Goal: Feedback & Contribution: Contribute content

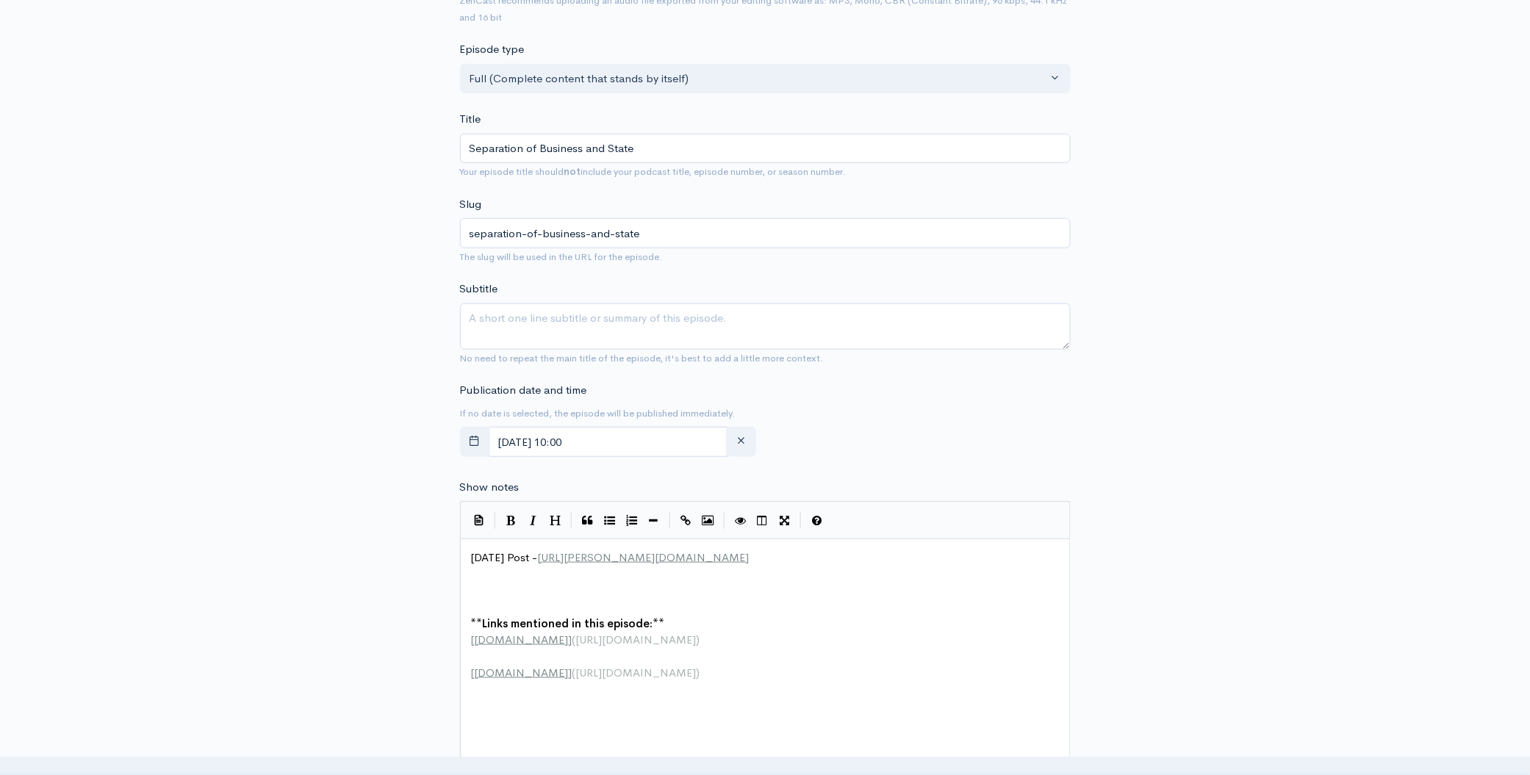
scroll to position [1, 0]
click at [520, 597] on pre "​" at bounding box center [770, 591] width 605 height 17
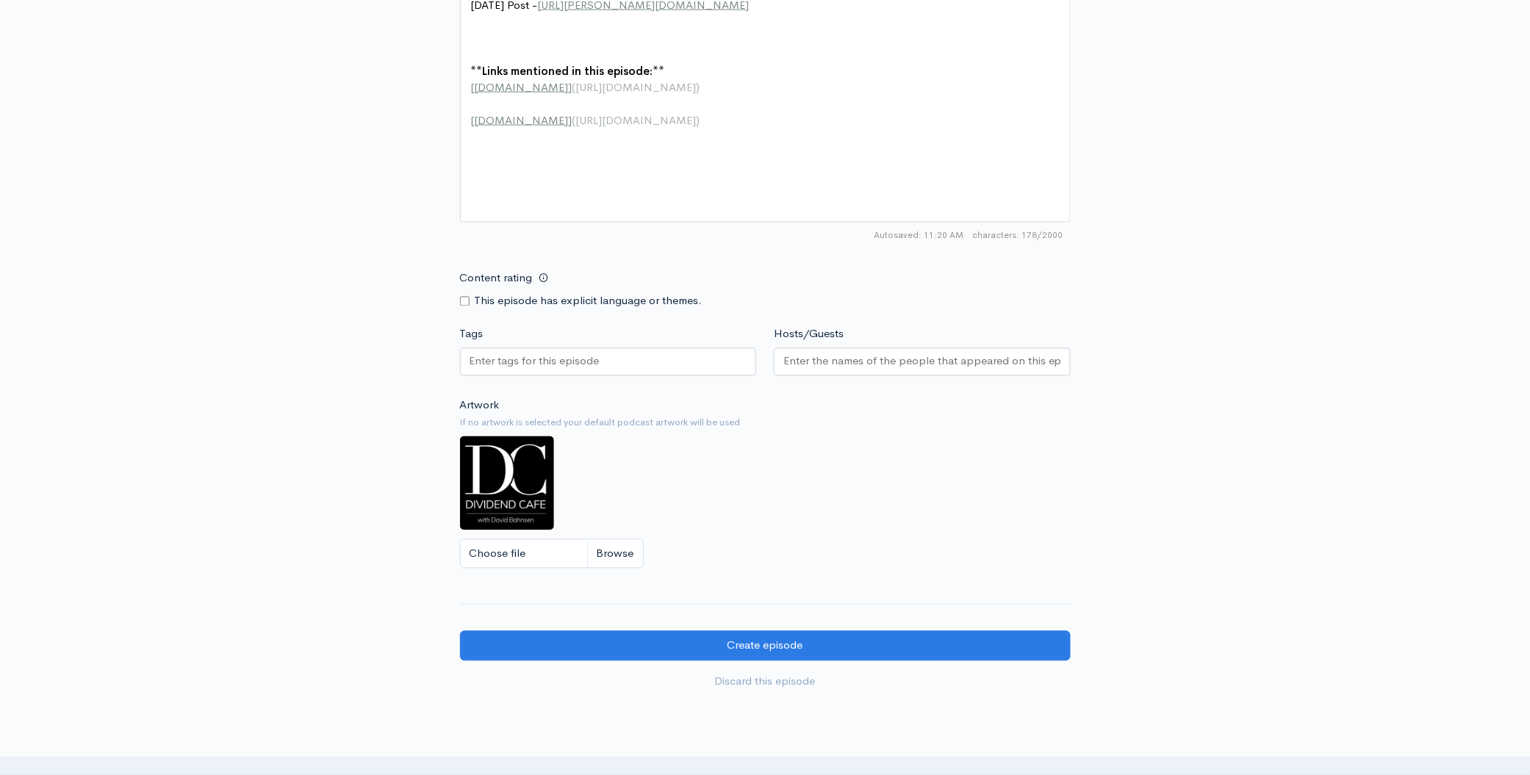
scroll to position [670, 0]
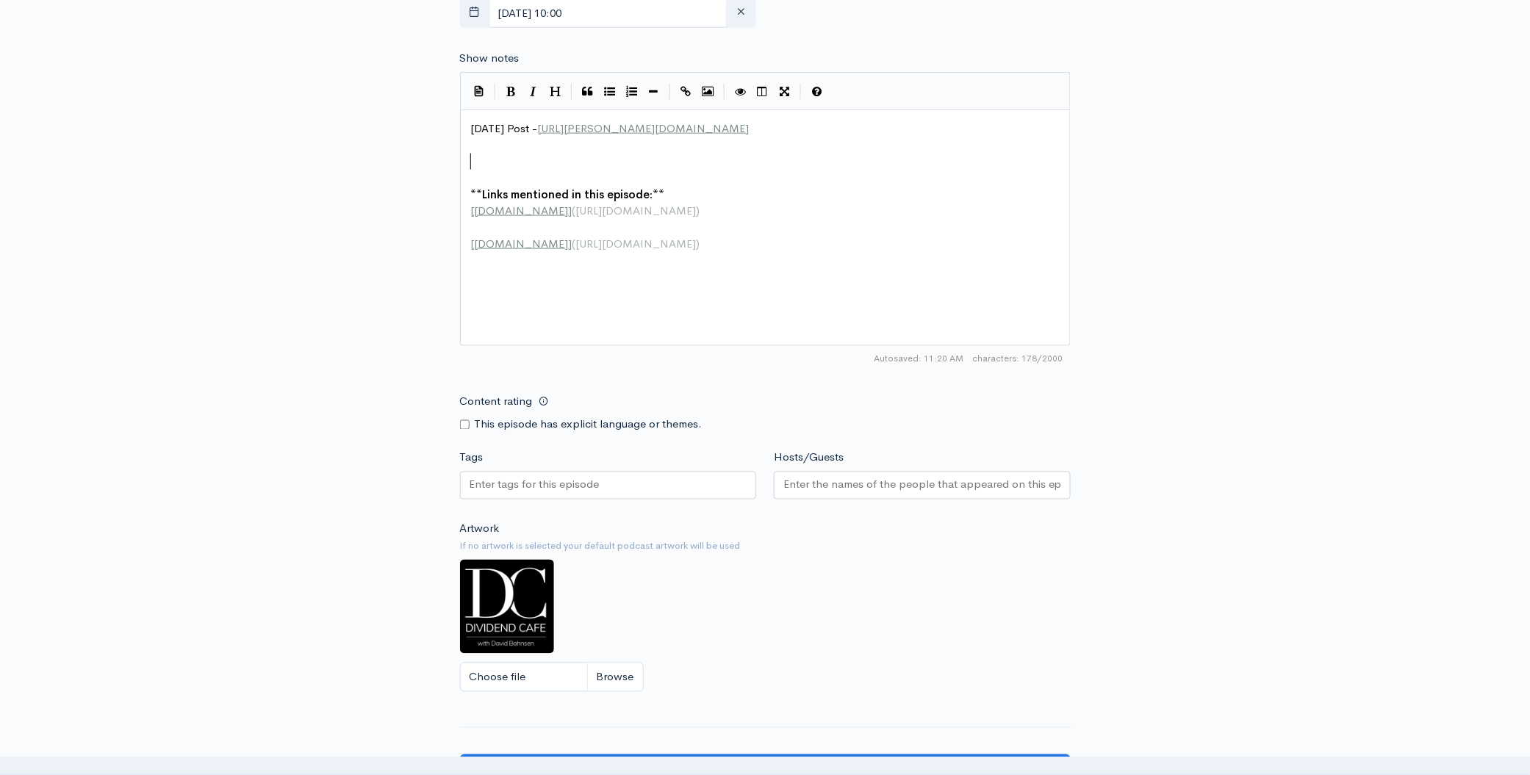
paste textarea
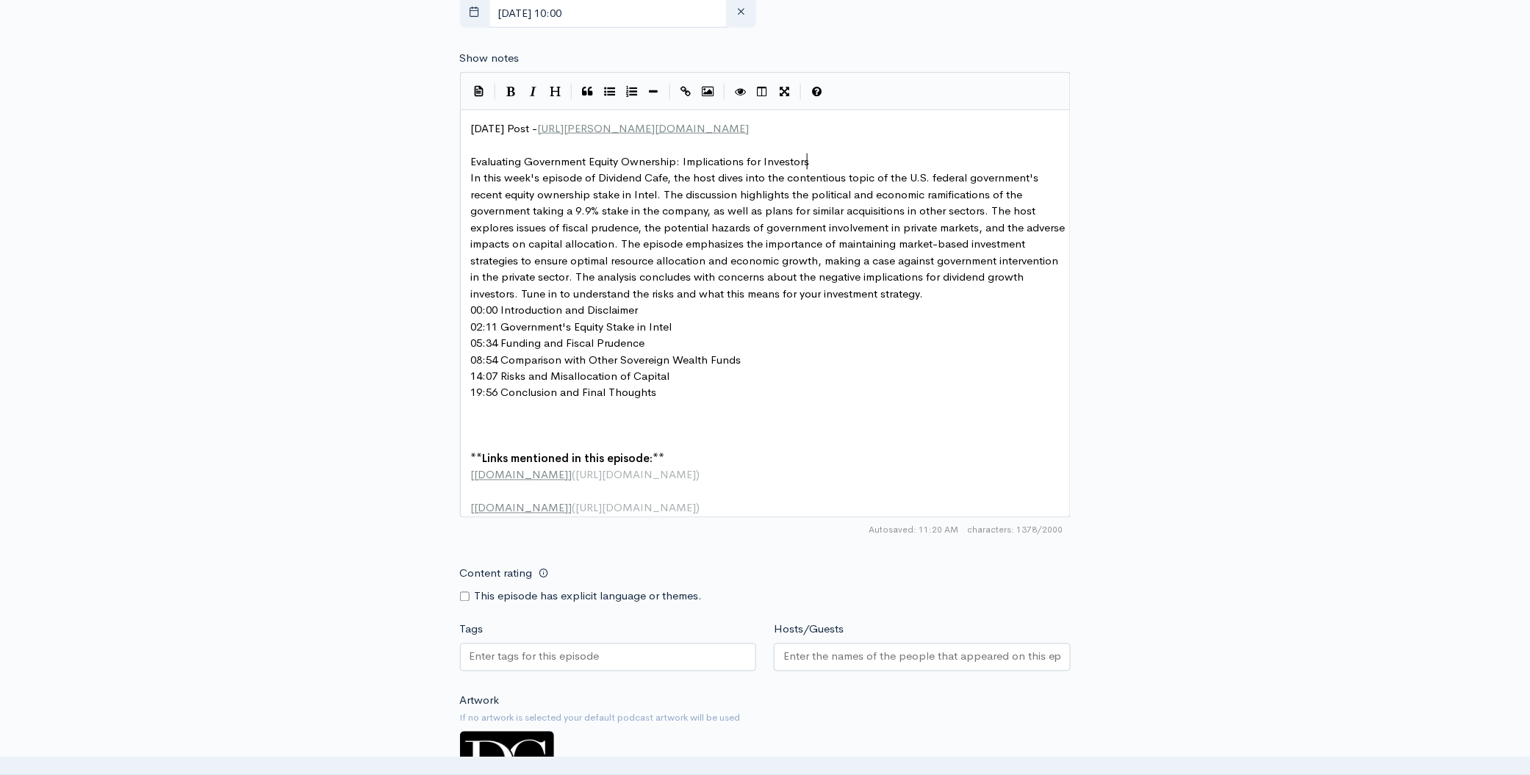
click at [810, 159] on pre "Evaluating Government Equity Ownership: Implications for Investors" at bounding box center [770, 162] width 605 height 17
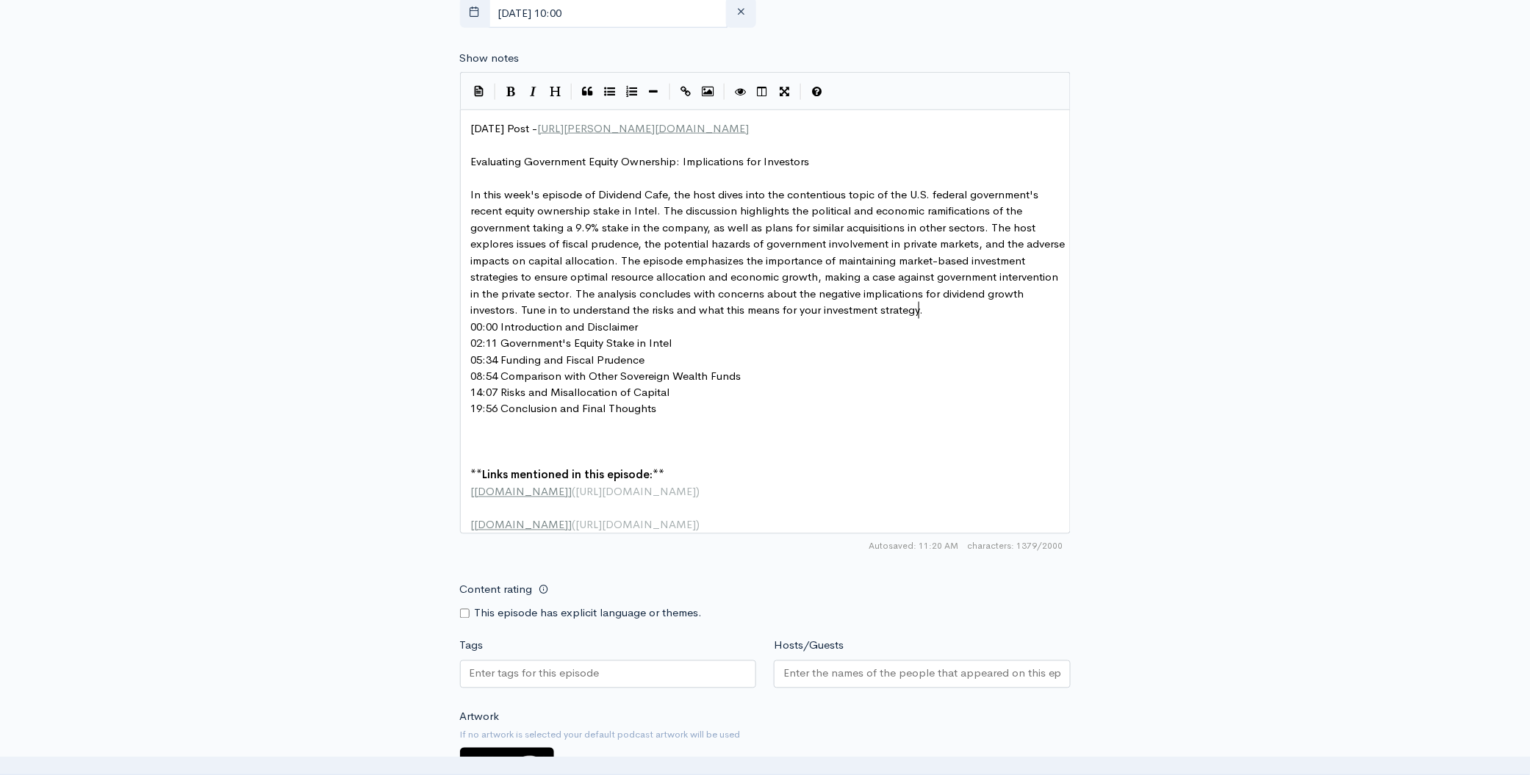
click at [932, 309] on pre "In this week's episode of Dividend Cafe, the host dives into the contentious to…" at bounding box center [770, 253] width 605 height 132
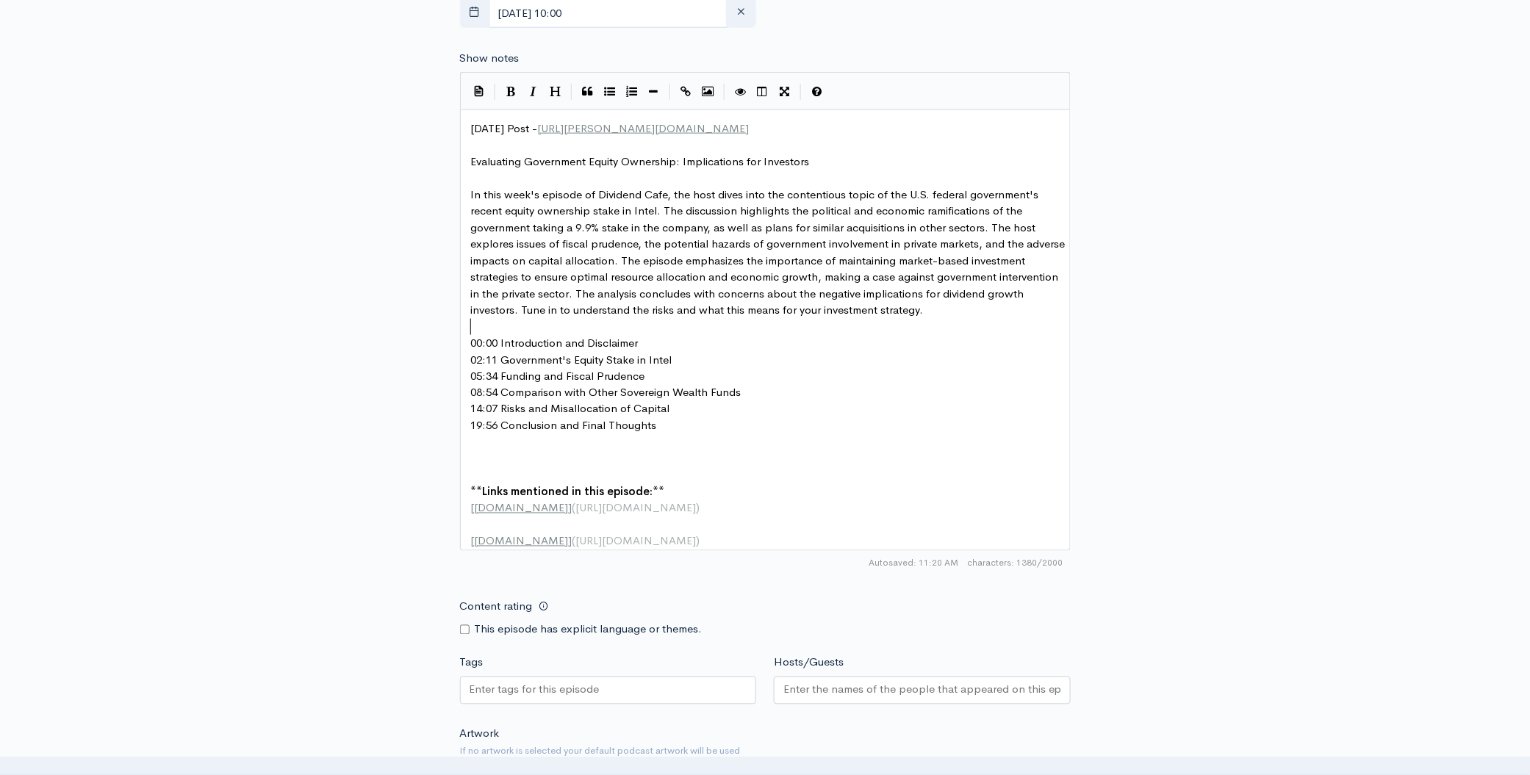
click at [670, 342] on pre "00:00 Introduction and Disclaimer" at bounding box center [770, 343] width 605 height 17
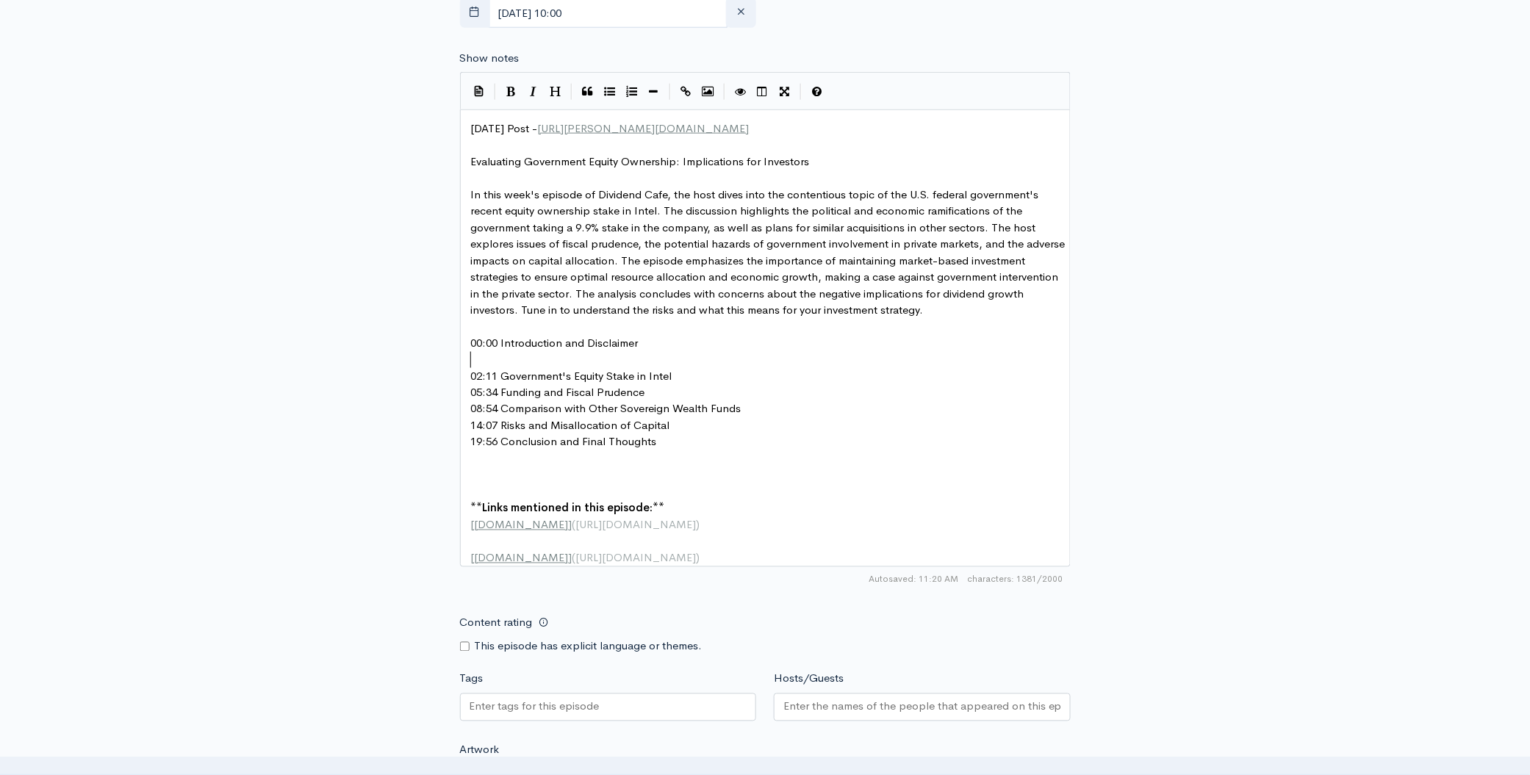
click at [694, 370] on pre "02:11 Government's Equity Stake in Intel" at bounding box center [770, 376] width 605 height 17
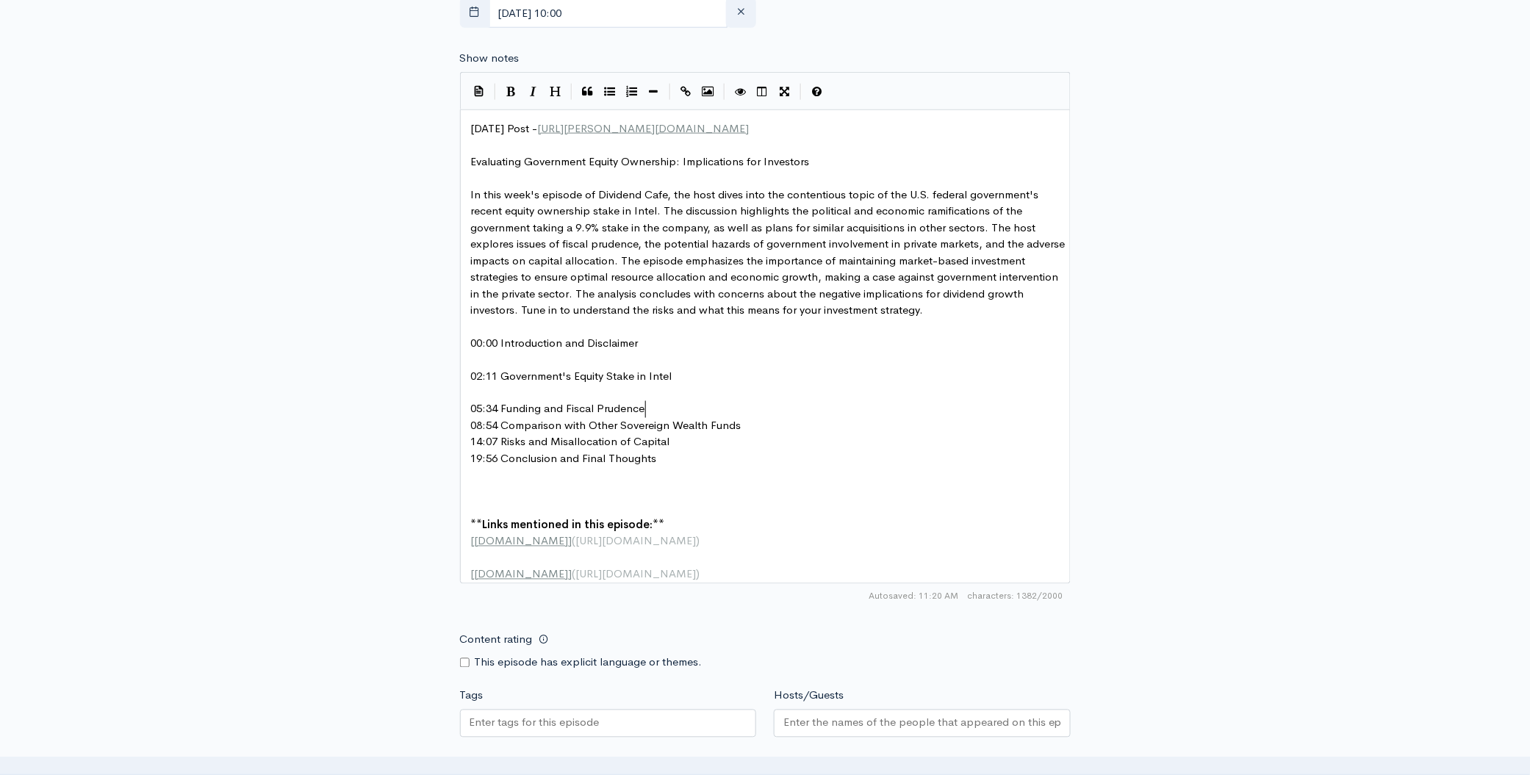
click at [672, 402] on pre "05:34 Funding and Fiscal Prudence" at bounding box center [770, 409] width 605 height 17
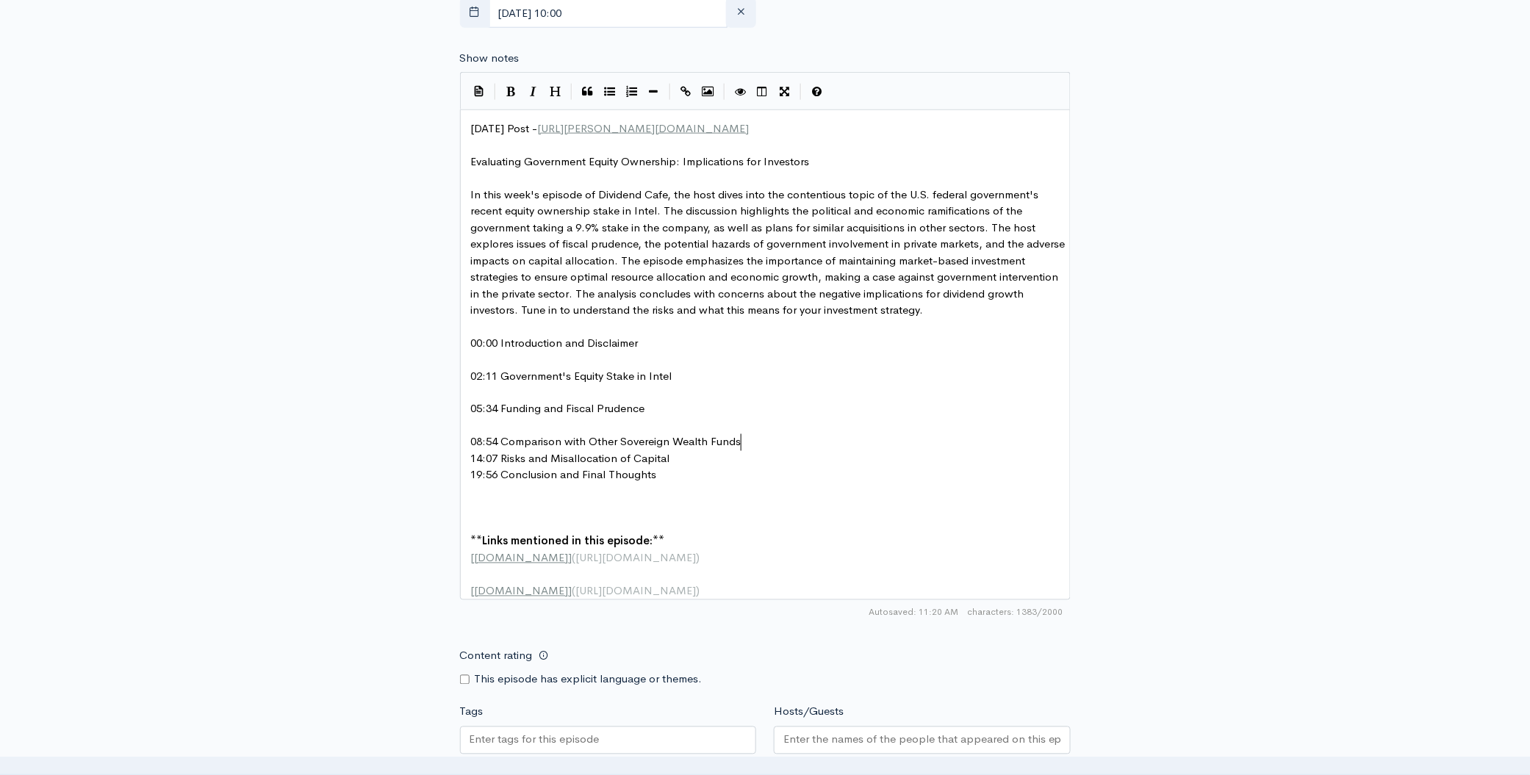
click at [758, 435] on pre "08:54 Comparison with Other Sovereign Wealth Funds" at bounding box center [770, 442] width 605 height 17
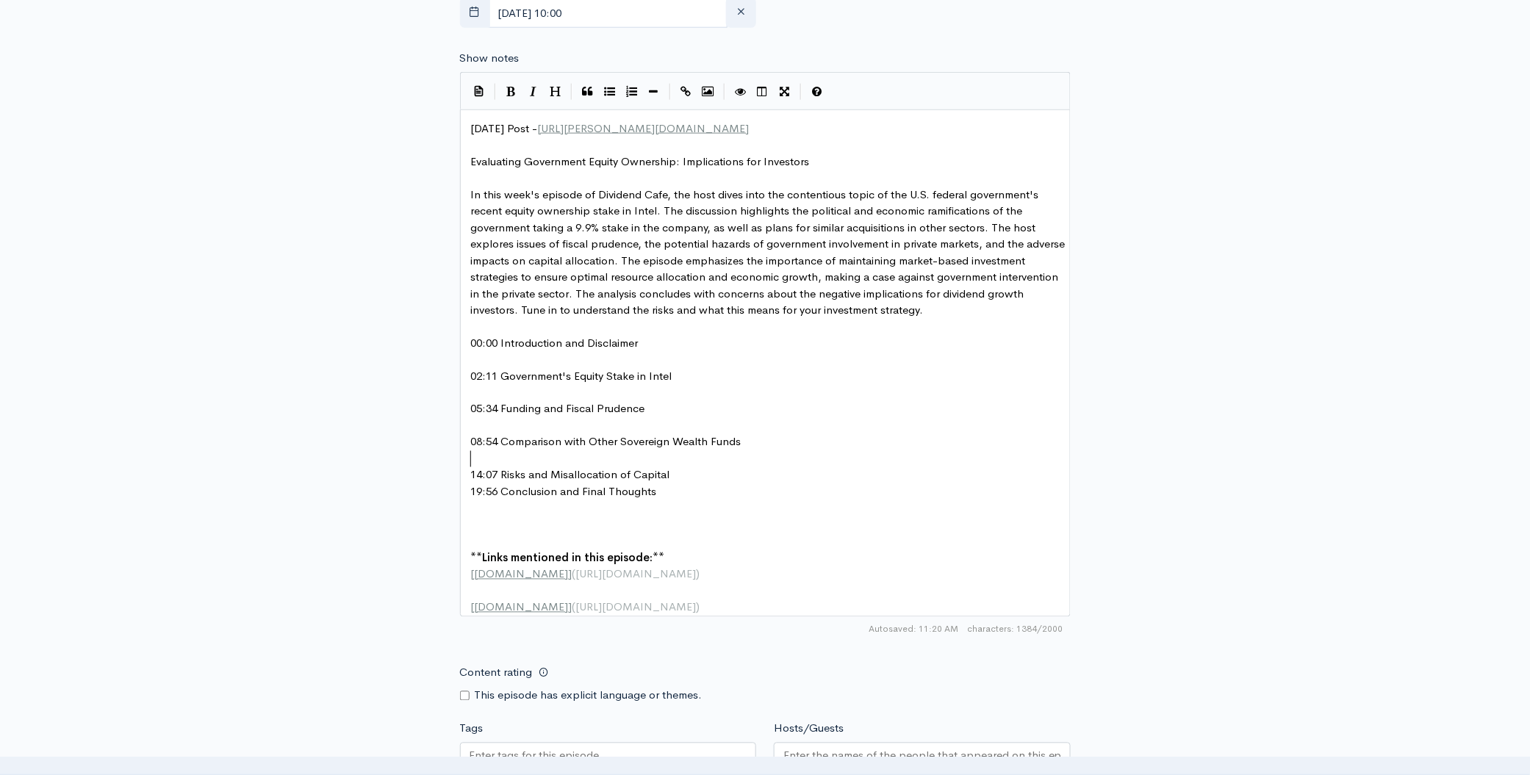
click at [695, 473] on pre "14:07 Risks and Misallocation of Capital" at bounding box center [770, 475] width 605 height 17
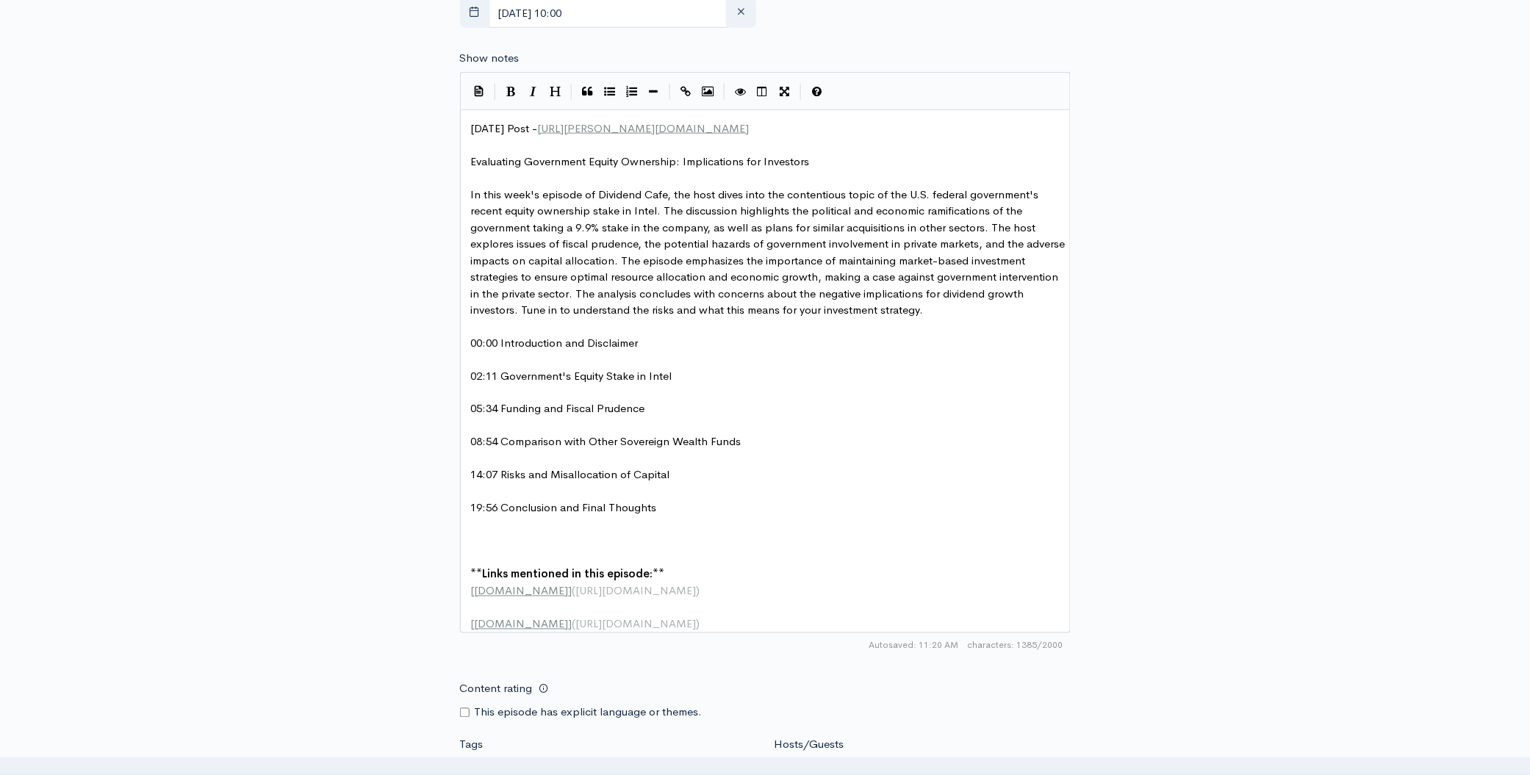
click at [578, 534] on pre "​" at bounding box center [770, 542] width 605 height 17
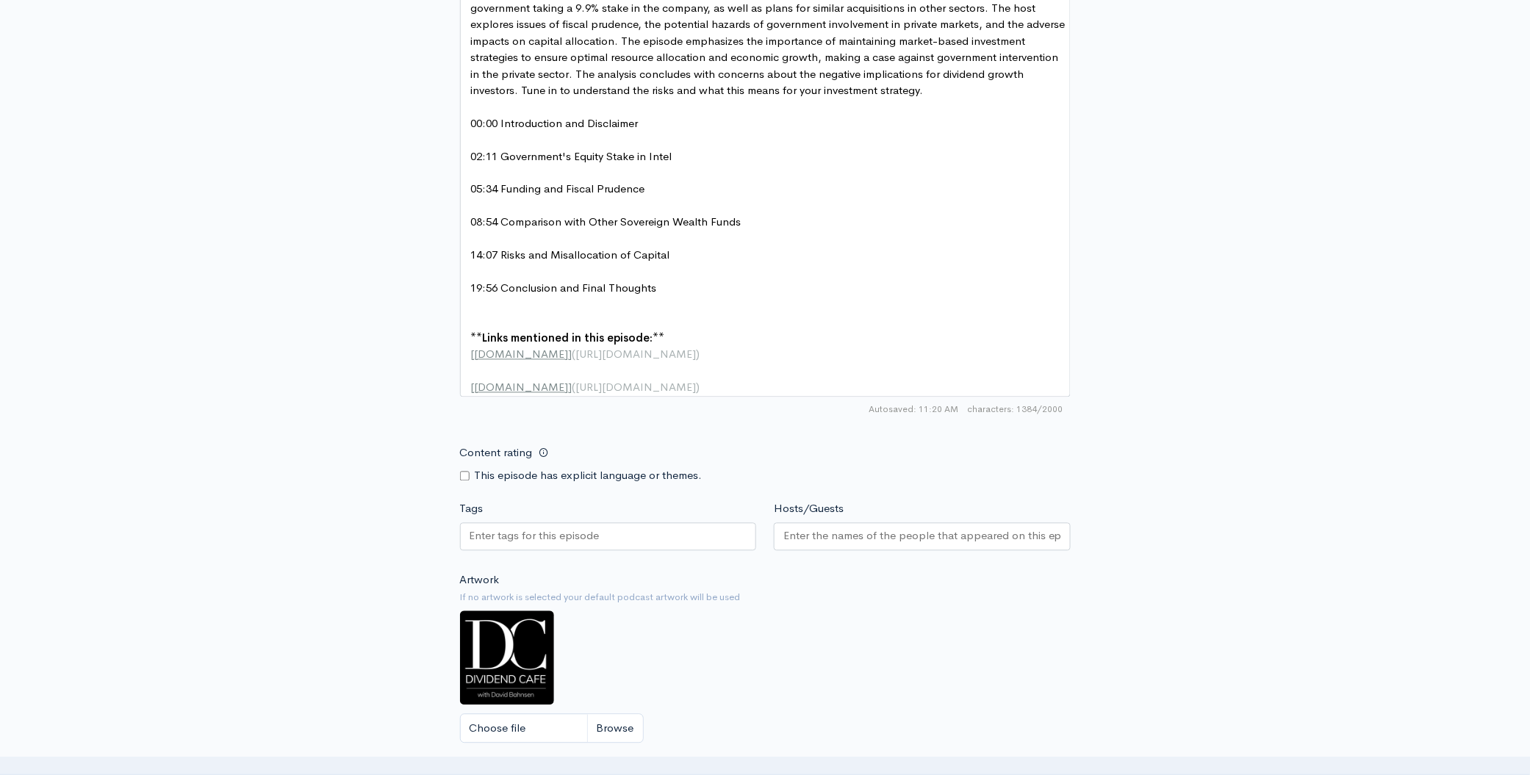
scroll to position [908, 0]
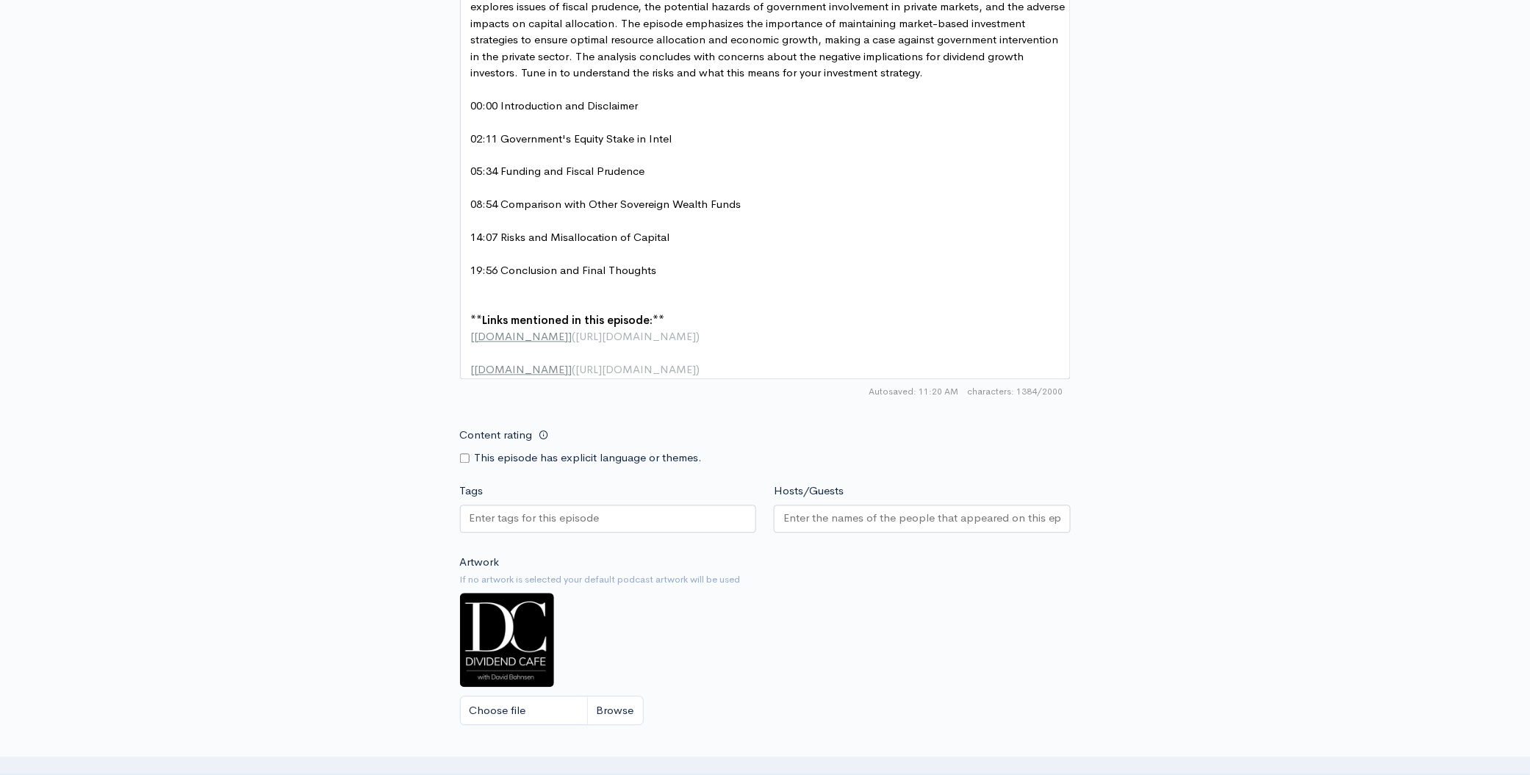
click at [815, 528] on input "Hosts/Guests" at bounding box center [922, 519] width 278 height 17
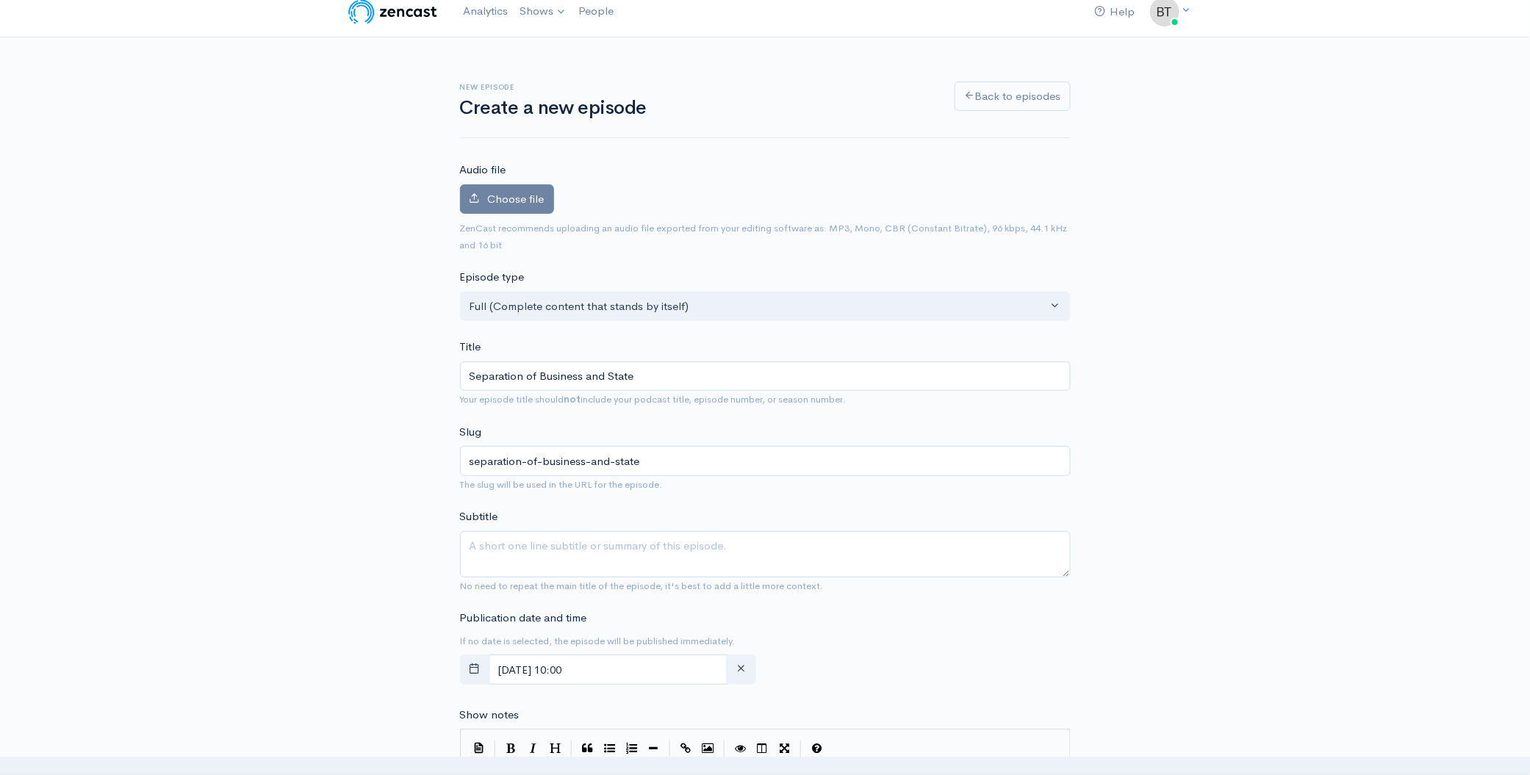
scroll to position [51, 0]
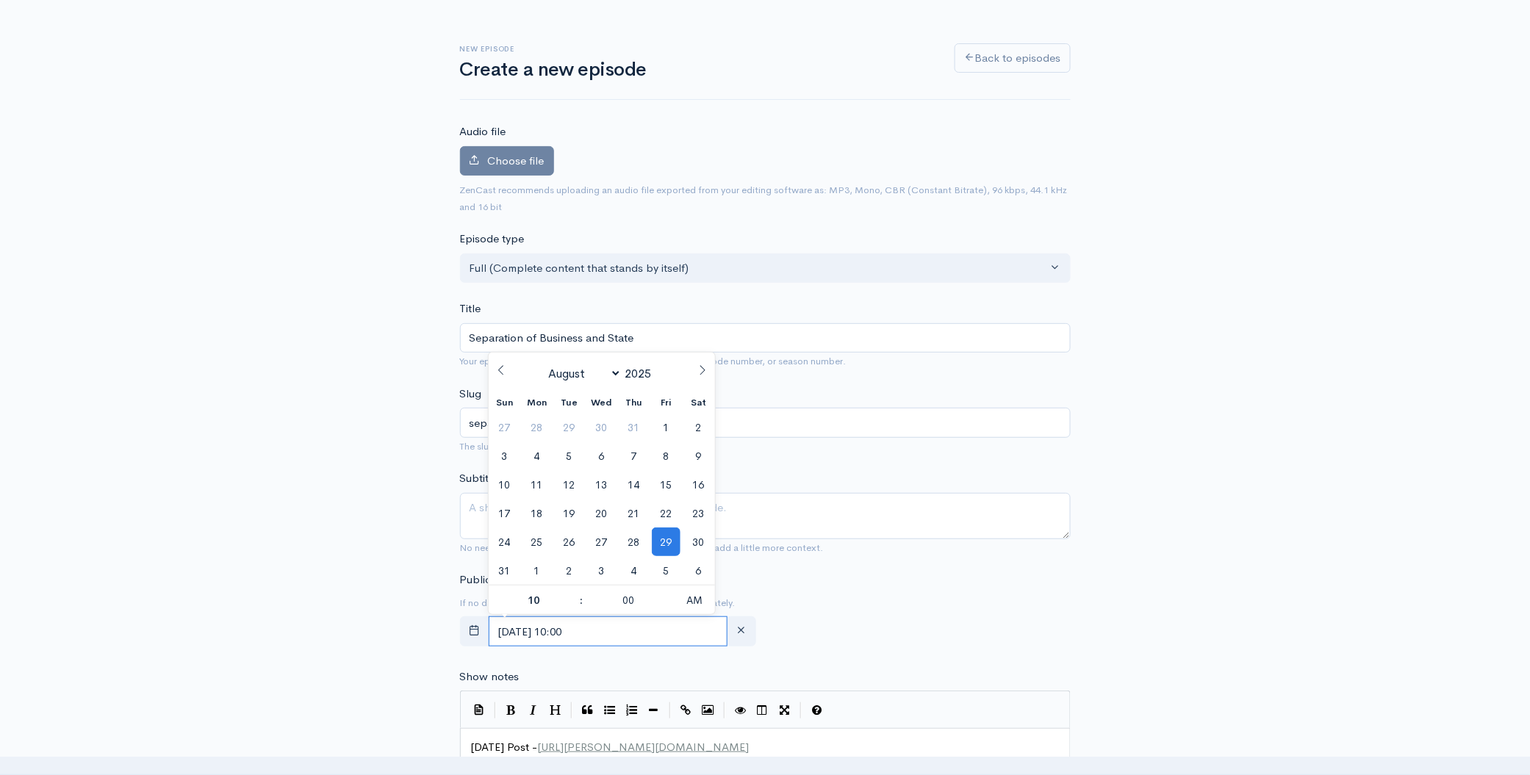
click at [635, 634] on input "[DATE] 10:00" at bounding box center [609, 632] width 240 height 30
click at [698, 545] on span "30" at bounding box center [698, 542] width 29 height 29
type input "[DATE] 10:00"
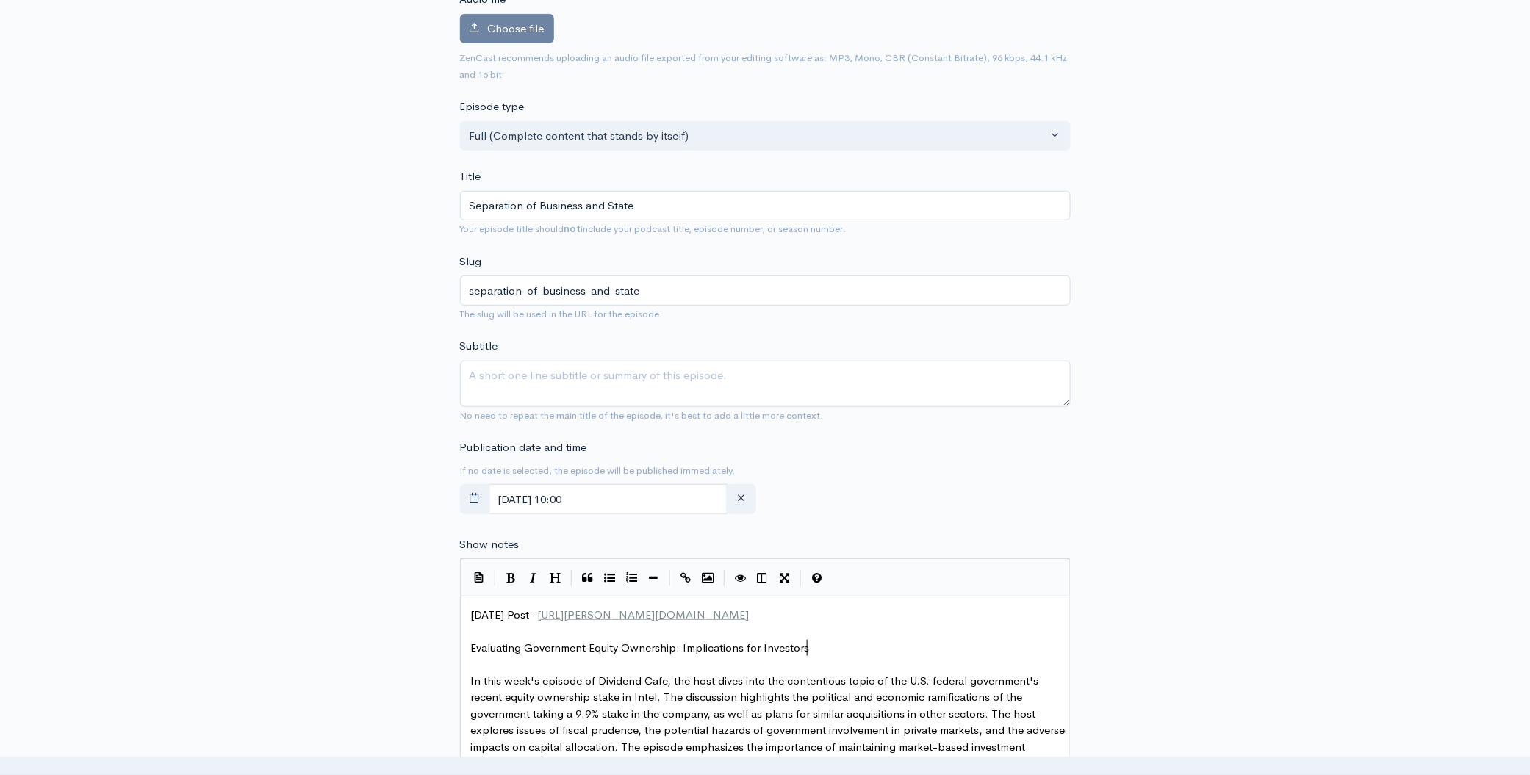
type textarea "plications for Investors"
type textarea "Evaluating Government Equity Ownership: Implications for Investors"
drag, startPoint x: 828, startPoint y: 649, endPoint x: 469, endPoint y: 649, distance: 358.6
click at [589, 389] on textarea "Subtitle" at bounding box center [765, 384] width 611 height 46
paste textarea "Evaluating Government Equity Ownership: Implications for Investors"
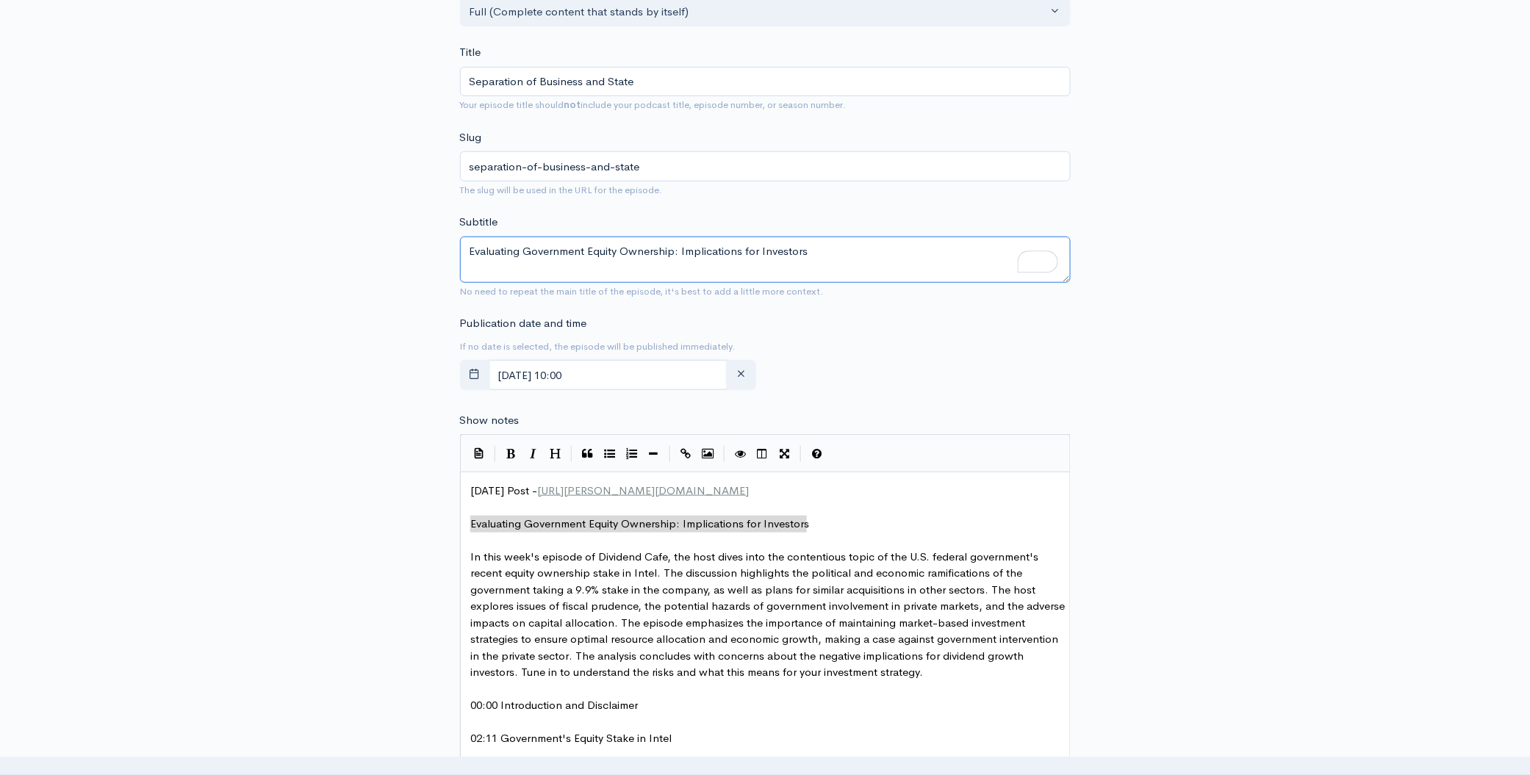
scroll to position [0, 0]
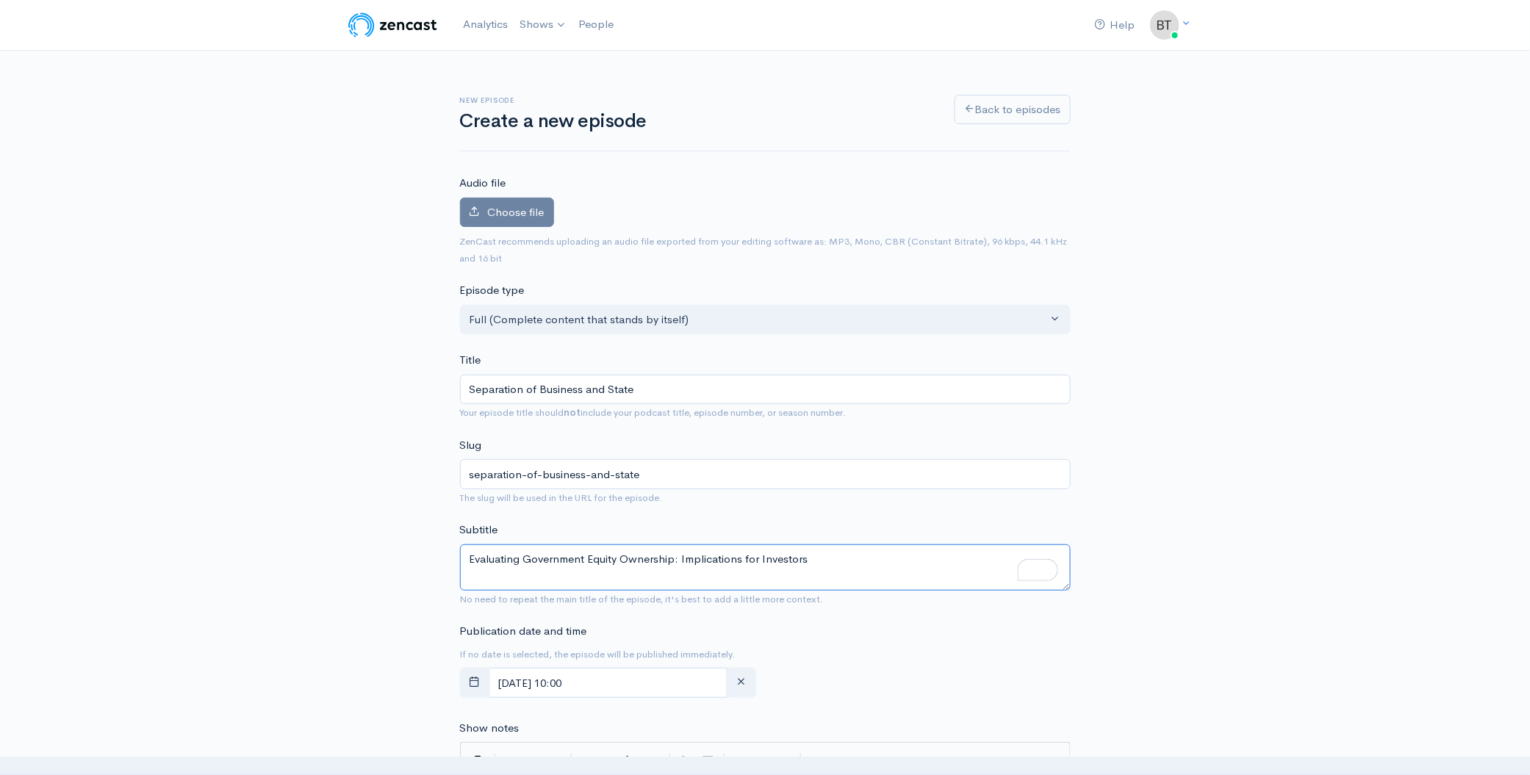
type textarea "Evaluating Government Equity Ownership: Implications for Investors"
click at [509, 218] on label "Choose file" at bounding box center [507, 213] width 94 height 30
click at [0, 0] on input "Choose file" at bounding box center [0, 0] width 0 height 0
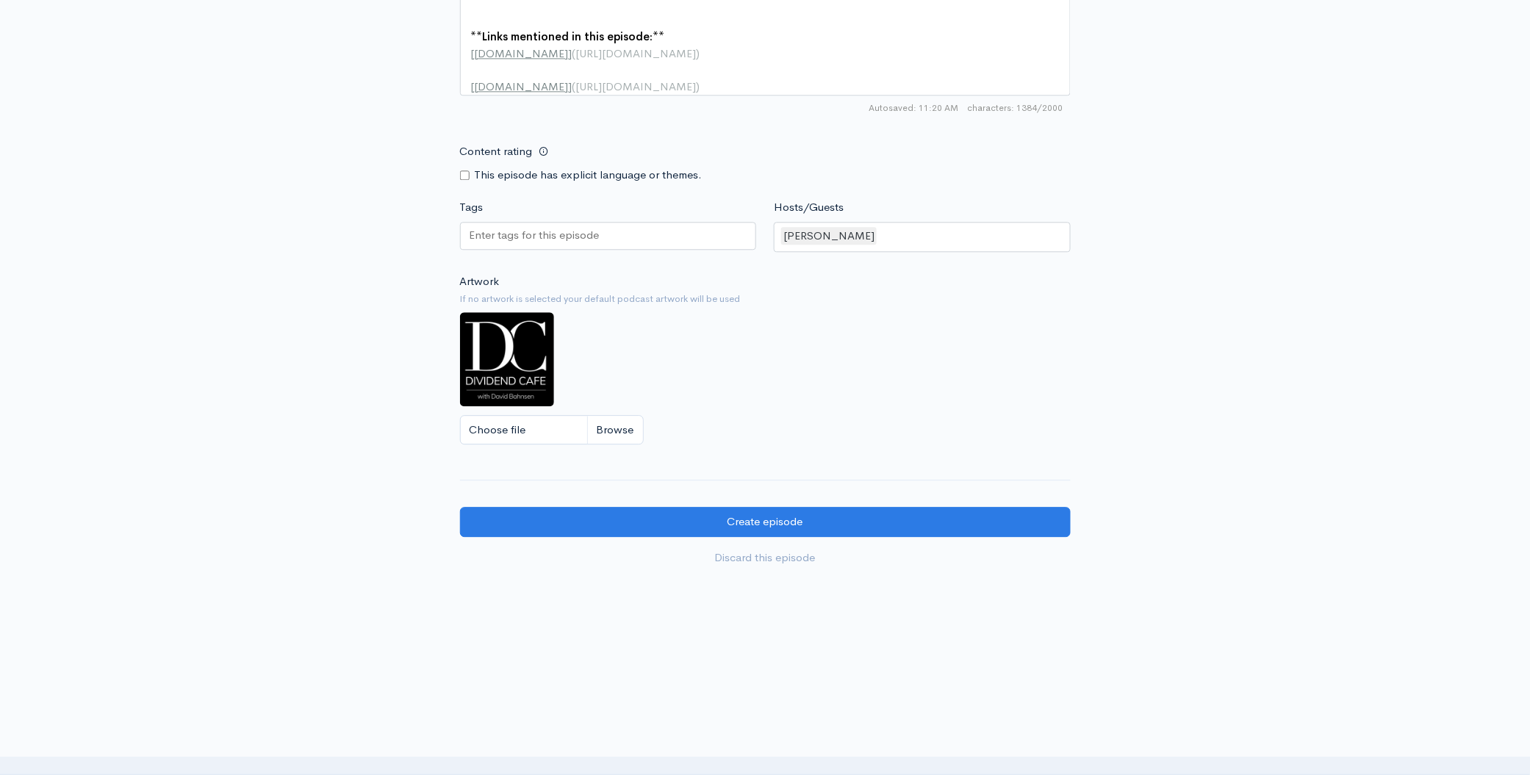
scroll to position [1282, 0]
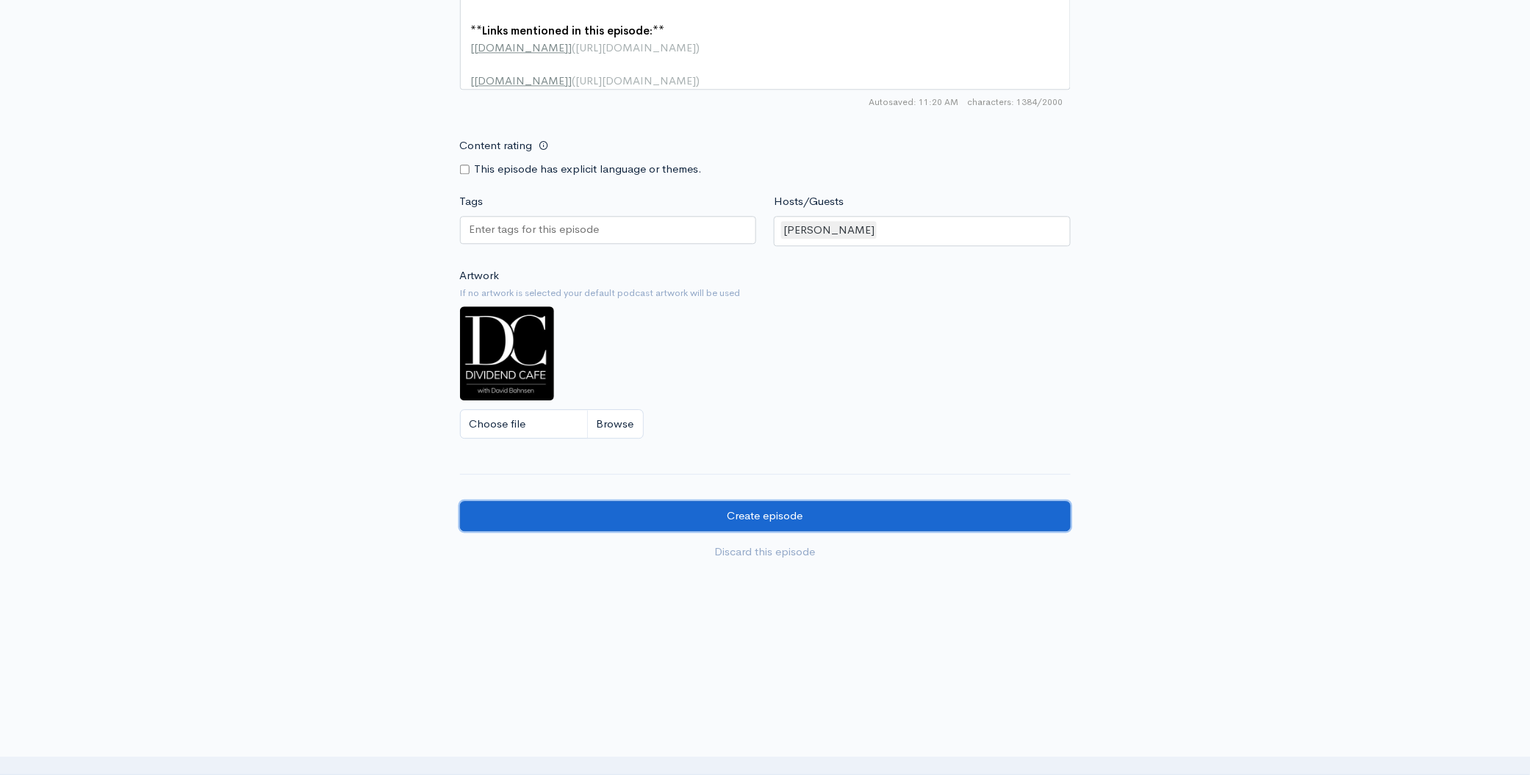
click at [879, 516] on input "Create episode" at bounding box center [765, 516] width 611 height 30
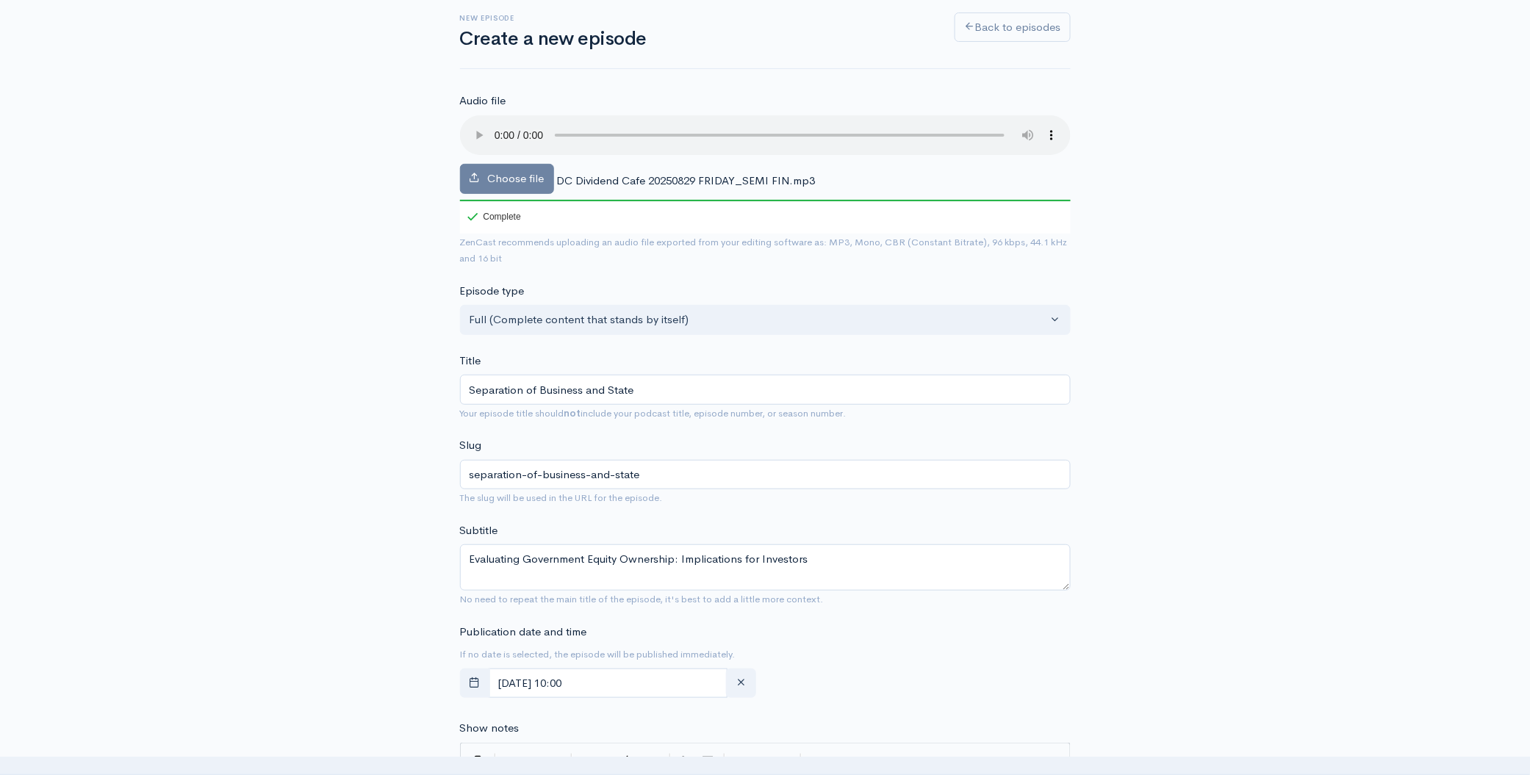
scroll to position [0, 0]
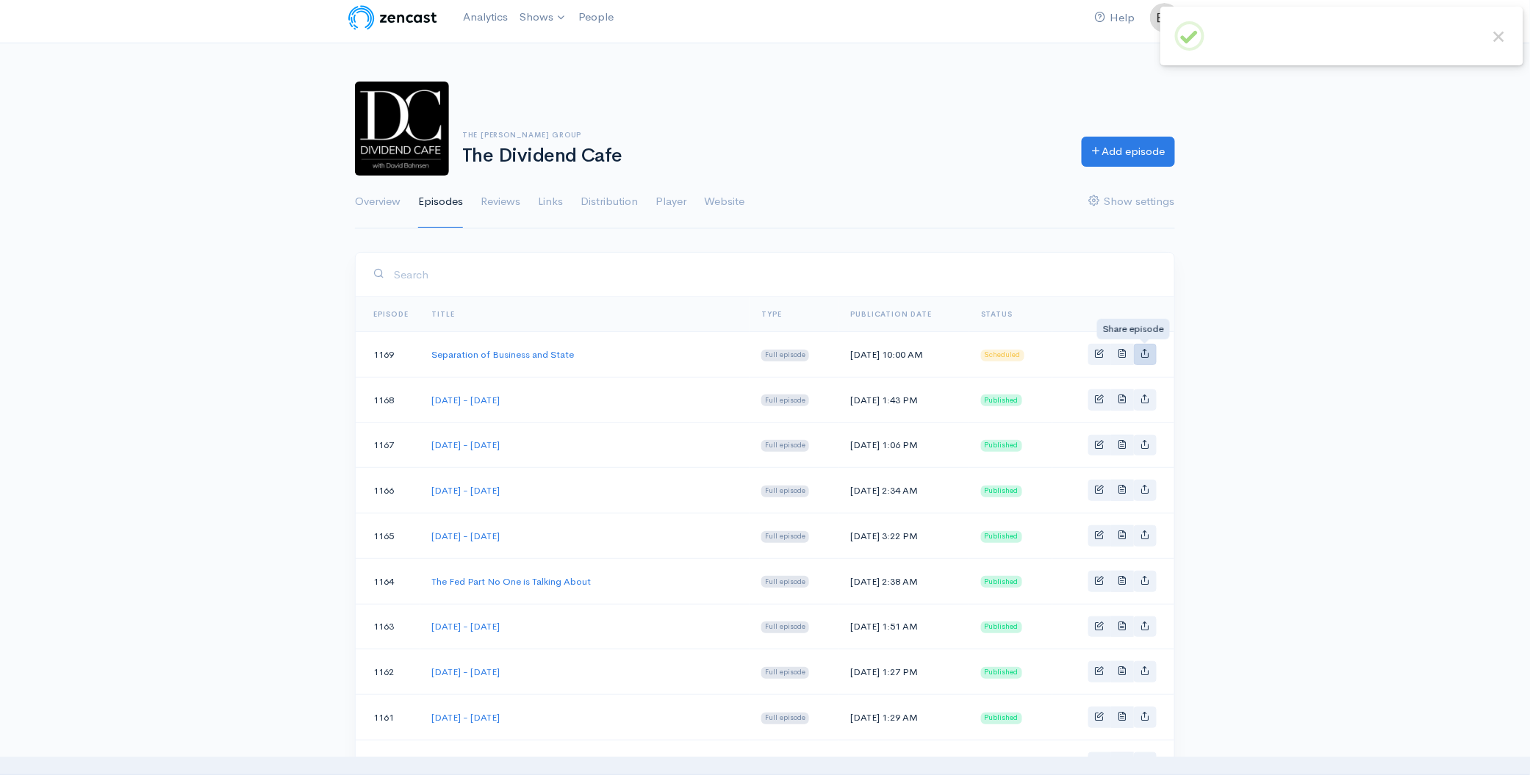
click at [1149, 356] on link "Basic example" at bounding box center [1145, 354] width 23 height 21
type input "https://podcast.dividendcafe.com/episodes/separation-of-business-and-state"
type input "https://dts.podtrac.com/redirect.mp3/media.zencast.fm/the-dividend-cafe-1/063e9…"
type input "<iframe src='https://share.zencast.fm/embed/episode/063e91e9-5c6d-4cca-9af6-4e6…"
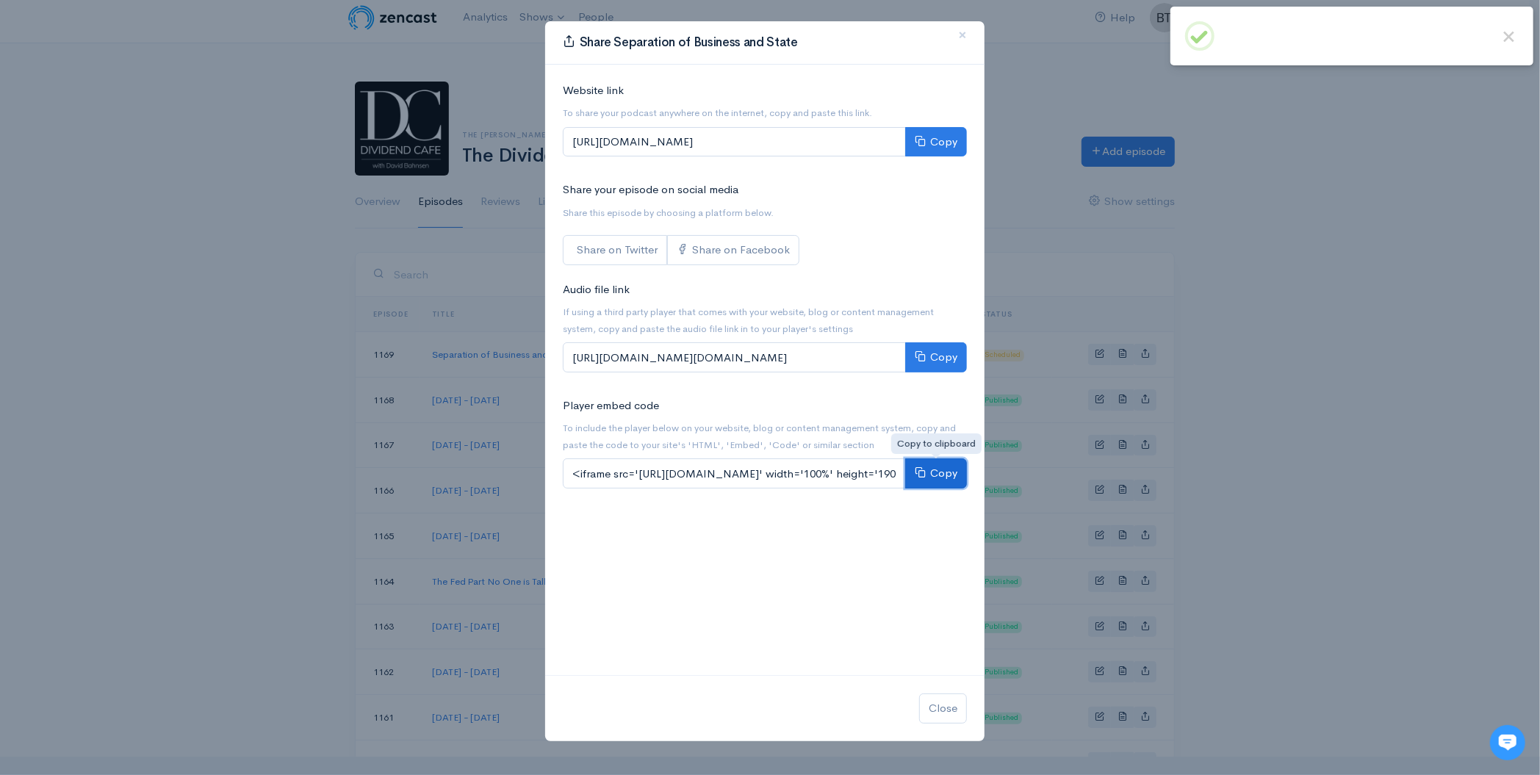
click at [944, 479] on button "Copy" at bounding box center [936, 474] width 62 height 30
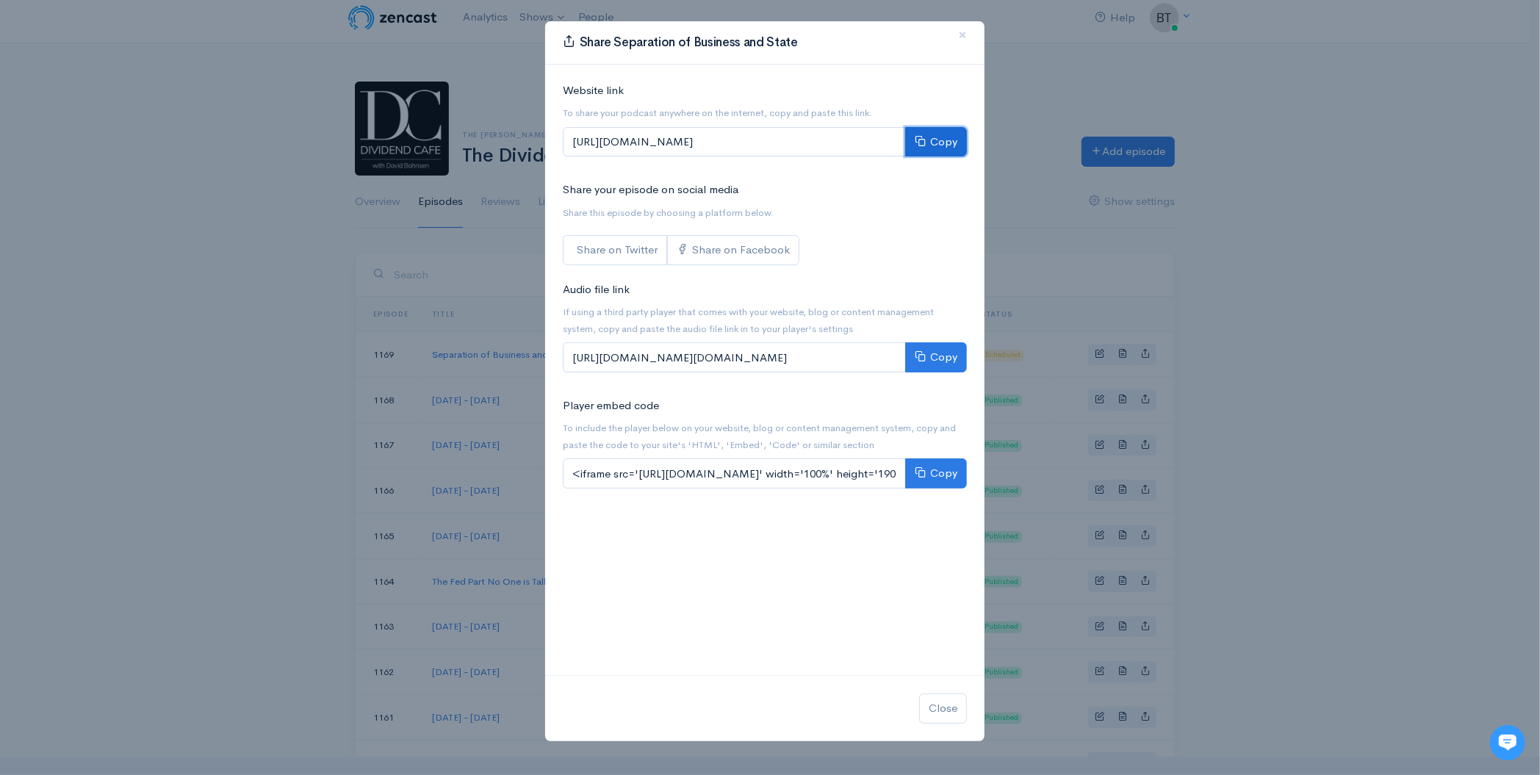
click at [938, 141] on button "Copy" at bounding box center [936, 142] width 62 height 30
click at [963, 34] on span "×" at bounding box center [962, 34] width 9 height 21
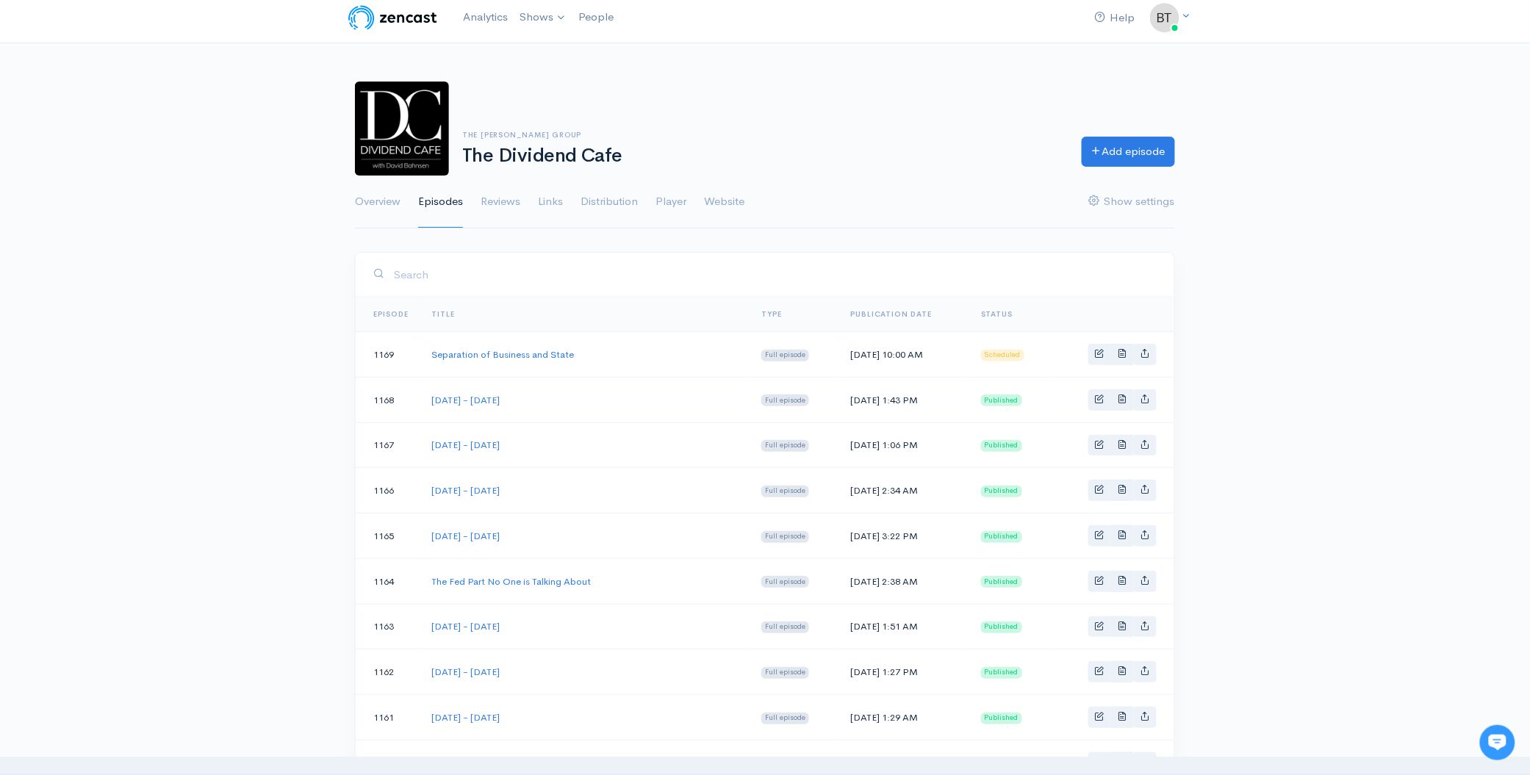
click at [1321, 150] on div "The Bahnsen Group The Dividend Cafe Add episode Overview Episodes Reviews Links…" at bounding box center [765, 146] width 1530 height 165
click at [1321, 149] on div "The Bahnsen Group The Dividend Cafe Add episode Overview Episodes Reviews Links…" at bounding box center [765, 146] width 1530 height 165
click at [1416, 155] on div "The Bahnsen Group The Dividend Cafe Add episode Overview Episodes Reviews Links…" at bounding box center [765, 146] width 1530 height 165
click at [1321, 94] on div "The Bahnsen Group The Dividend Cafe Add episode Overview Episodes Reviews Links…" at bounding box center [765, 146] width 1530 height 165
